Goal: Information Seeking & Learning: Learn about a topic

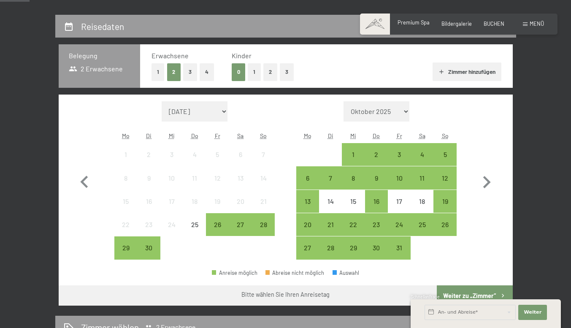
click at [398, 28] on div "Premium Spa Bildergalerie BUCHEN" at bounding box center [444, 24] width 143 height 8
click at [398, 24] on span "Premium Spa" at bounding box center [413, 22] width 32 height 7
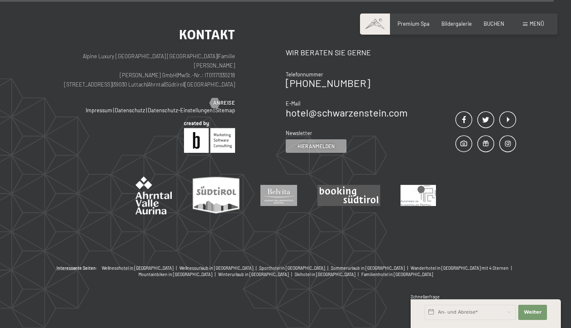
scroll to position [4381, 0]
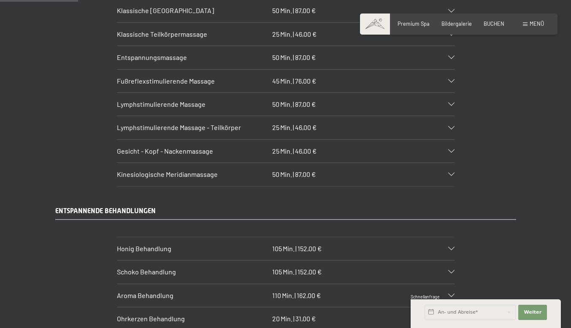
scroll to position [806, 0]
click at [454, 152] on icon at bounding box center [451, 149] width 6 height 3
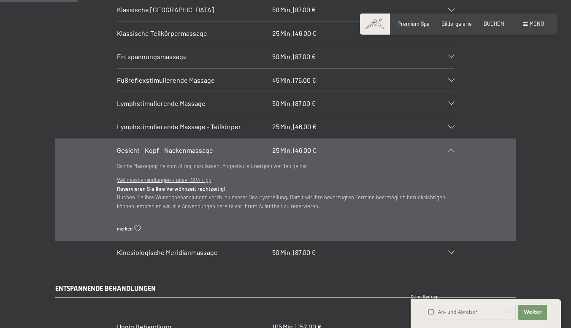
click at [454, 152] on icon at bounding box center [451, 149] width 6 height 3
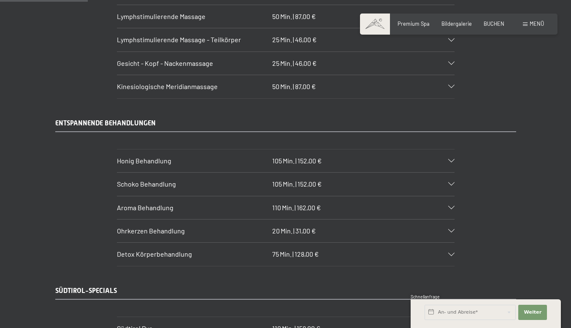
scroll to position [927, 0]
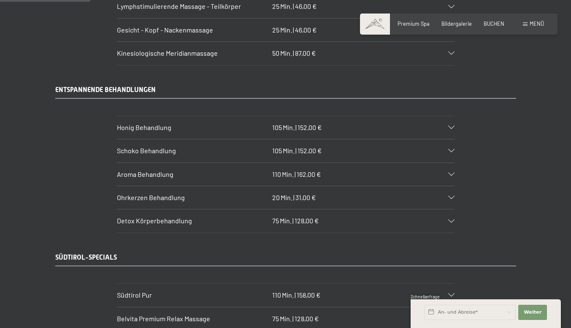
click at [375, 162] on div "Schoko Behandlung 105 Min. | 152,00 €" at bounding box center [285, 150] width 337 height 23
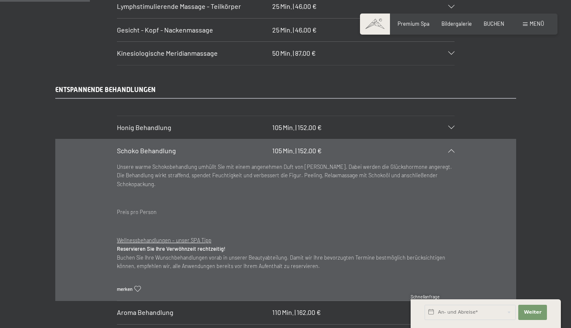
click at [375, 162] on div "Schoko Behandlung 105 Min. | 152,00 €" at bounding box center [285, 150] width 337 height 23
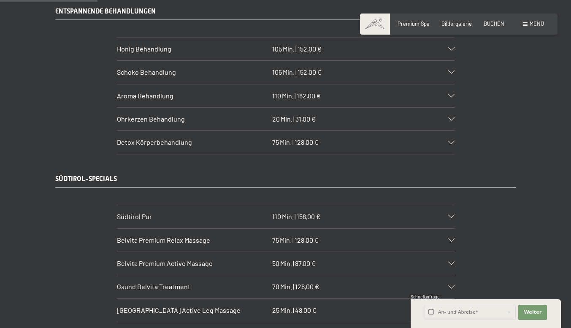
scroll to position [1005, 0]
click at [363, 107] on div "Aroma Behandlung 110 Min. | 162,00 €" at bounding box center [285, 95] width 337 height 23
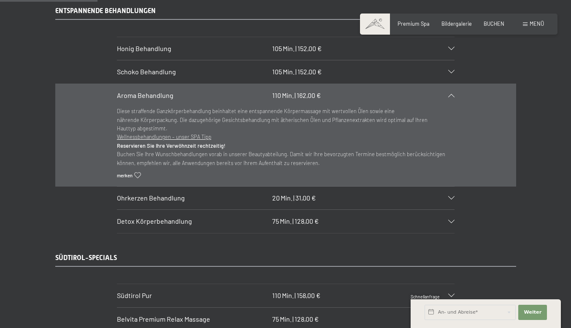
click at [454, 107] on div "Aroma Behandlung 110 Min. | 162,00 €" at bounding box center [285, 95] width 337 height 23
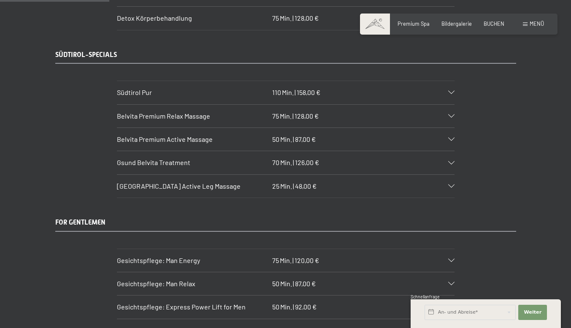
scroll to position [1129, 0]
click at [334, 29] on div "Detox Körperbehandlung 75 Min. | 128,00 €" at bounding box center [285, 17] width 337 height 23
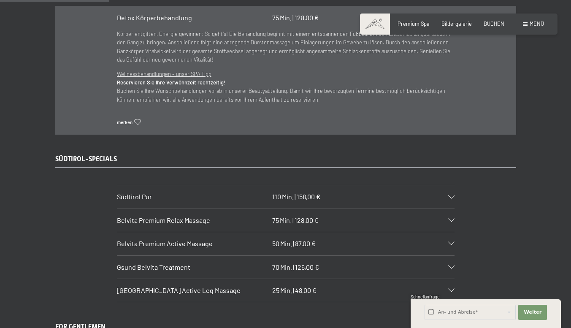
click at [454, 20] on div at bounding box center [446, 17] width 15 height 3
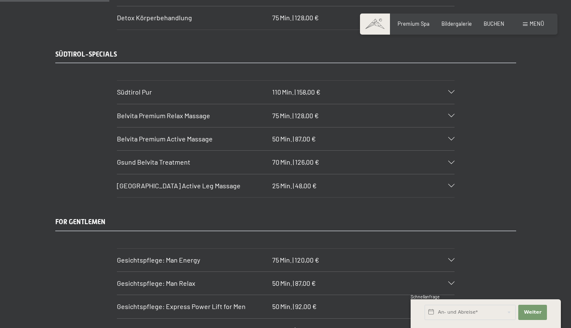
click at [367, 150] on div "Belvita Premium Active Massage 50 Min. | 87,00 €" at bounding box center [285, 138] width 337 height 23
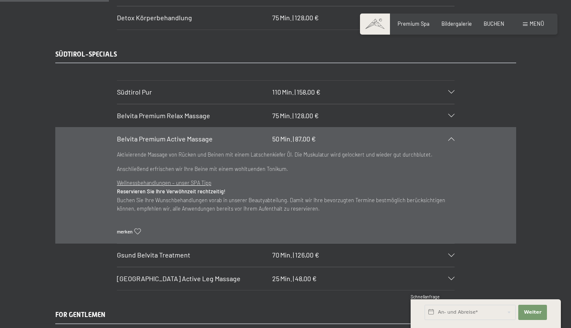
scroll to position [1150, 0]
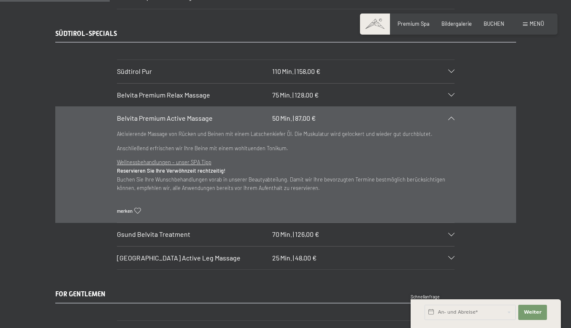
click at [454, 120] on icon at bounding box center [451, 117] width 6 height 3
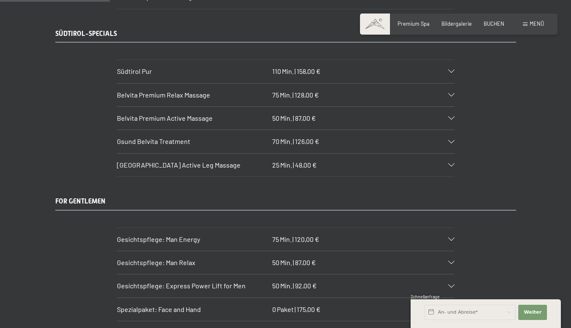
click at [454, 120] on icon at bounding box center [451, 117] width 6 height 3
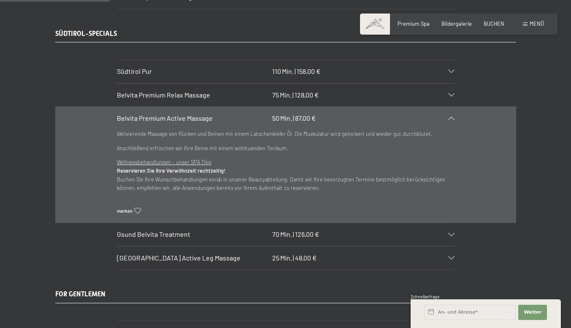
click at [454, 120] on icon at bounding box center [451, 117] width 6 height 3
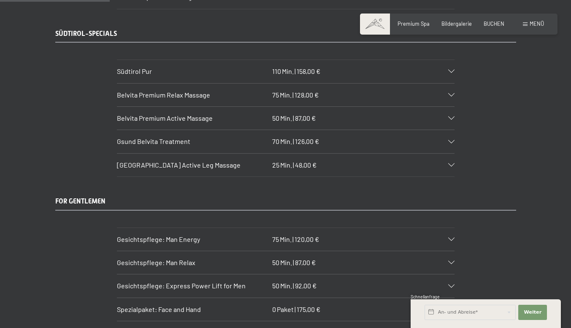
click at [454, 167] on icon at bounding box center [451, 164] width 6 height 3
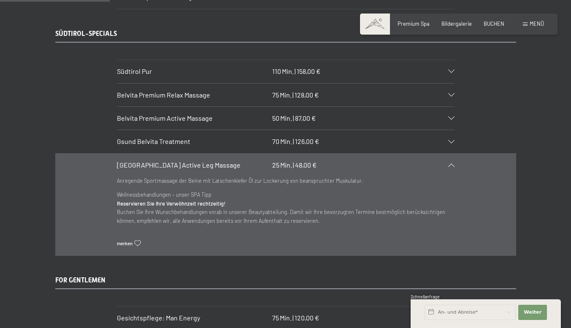
click at [454, 167] on icon at bounding box center [451, 164] width 6 height 3
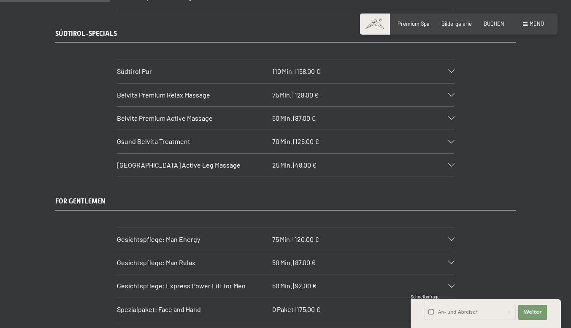
click at [454, 120] on div at bounding box center [446, 117] width 15 height 3
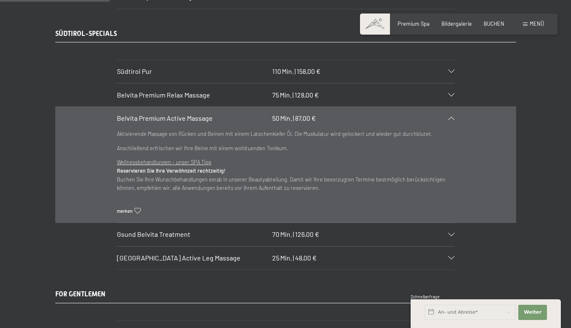
click at [454, 120] on div at bounding box center [446, 117] width 15 height 3
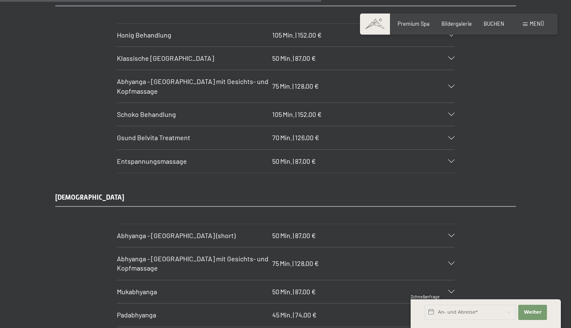
scroll to position [3316, 0]
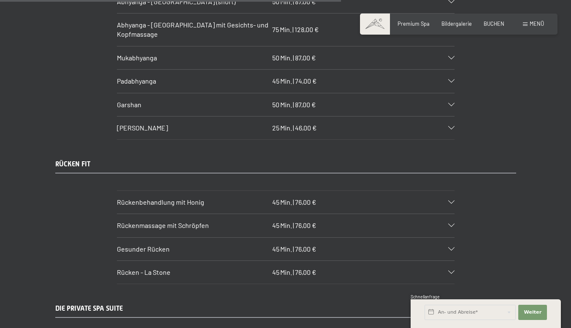
scroll to position [3556, 0]
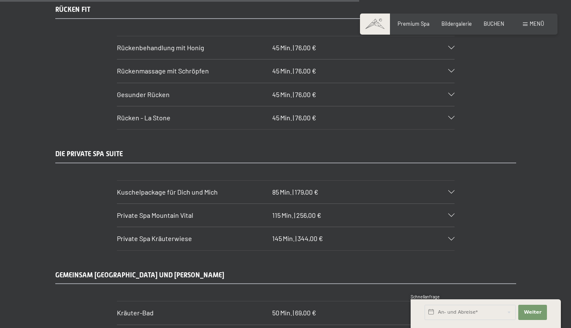
scroll to position [3706, 0]
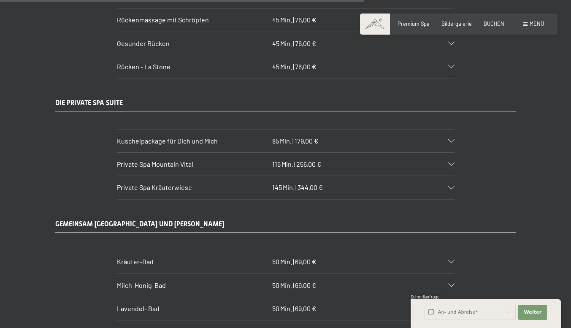
scroll to position [3760, 0]
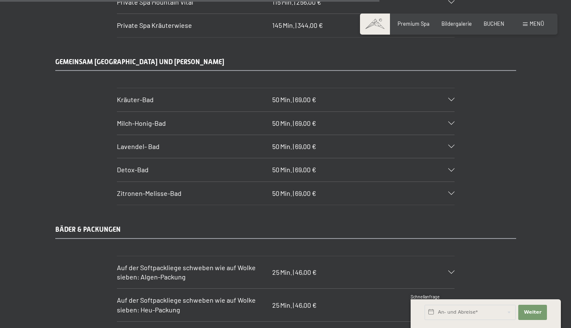
scroll to position [3917, 0]
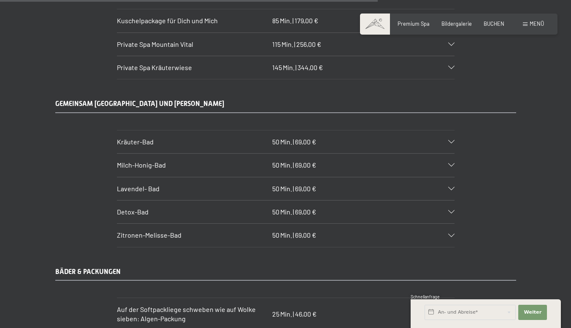
scroll to position [3950, 0]
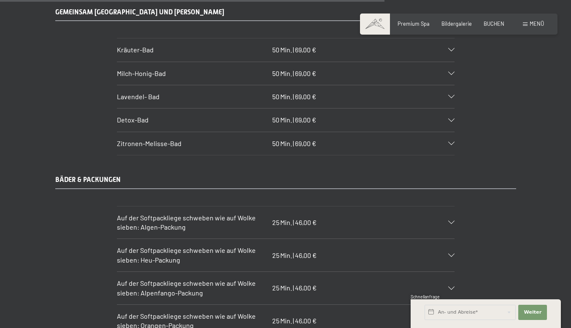
scroll to position [3966, 0]
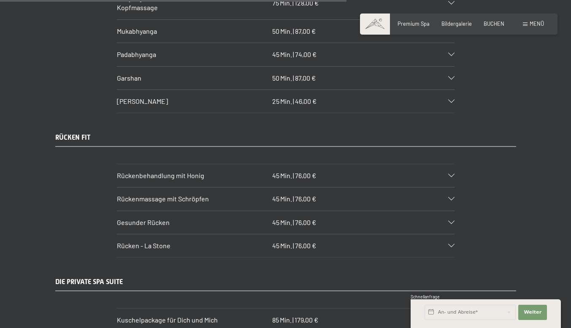
scroll to position [3575, 0]
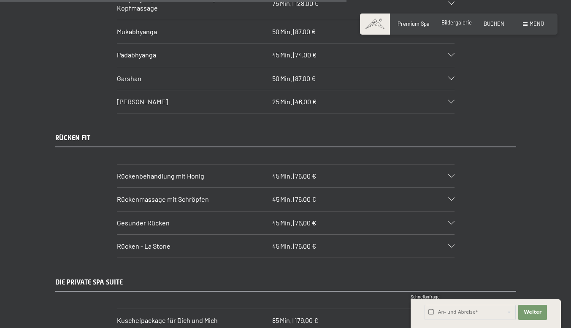
click at [441, 26] on span "Bildergalerie" at bounding box center [456, 22] width 30 height 7
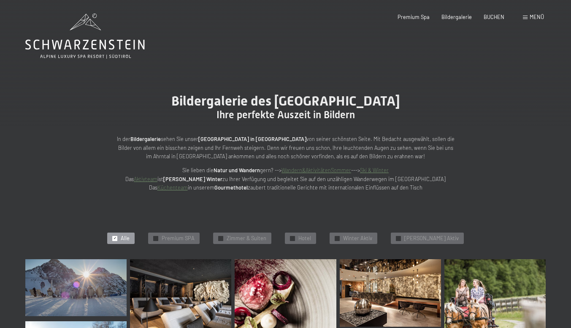
click at [529, 16] on span "Menü" at bounding box center [536, 16] width 14 height 7
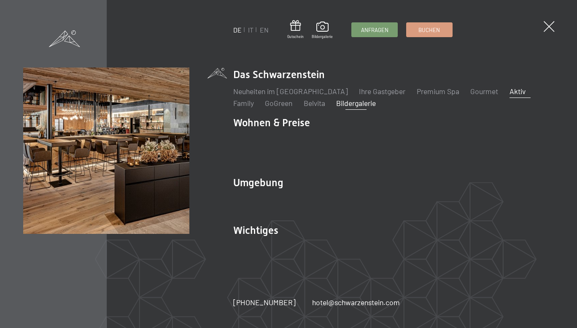
click at [509, 91] on link "Aktiv" at bounding box center [517, 90] width 16 height 9
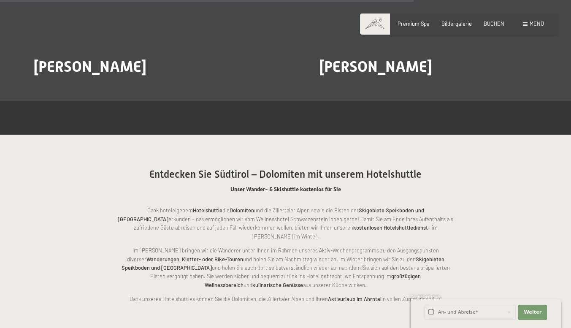
scroll to position [1430, 0]
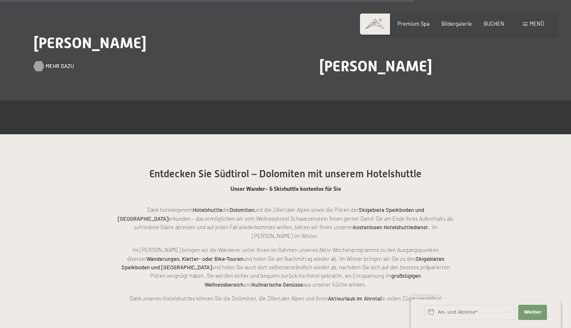
click at [61, 70] on span "Mehr dazu" at bounding box center [60, 66] width 28 height 8
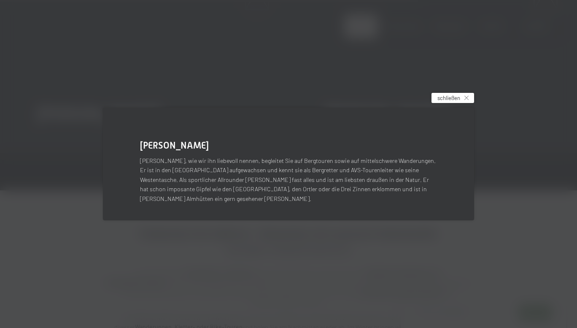
click at [454, 102] on span "schließen" at bounding box center [448, 98] width 23 height 8
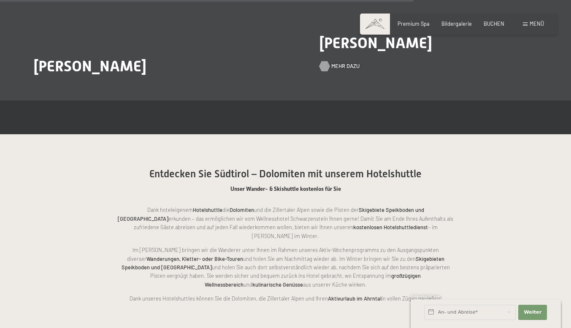
click at [347, 70] on span "Mehr dazu" at bounding box center [345, 66] width 28 height 8
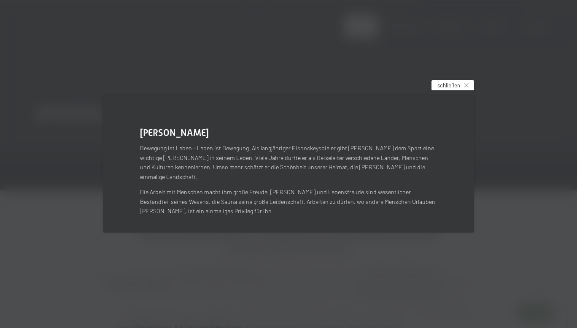
click at [453, 89] on span "schließen" at bounding box center [448, 85] width 23 height 8
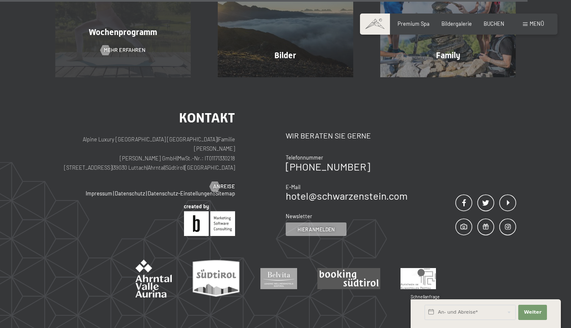
scroll to position [1859, 0]
click at [112, 54] on span "Mehr erfahren" at bounding box center [133, 50] width 42 height 8
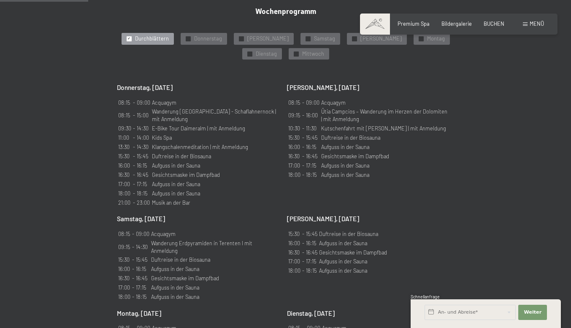
scroll to position [474, 0]
